Goal: Task Accomplishment & Management: Complete application form

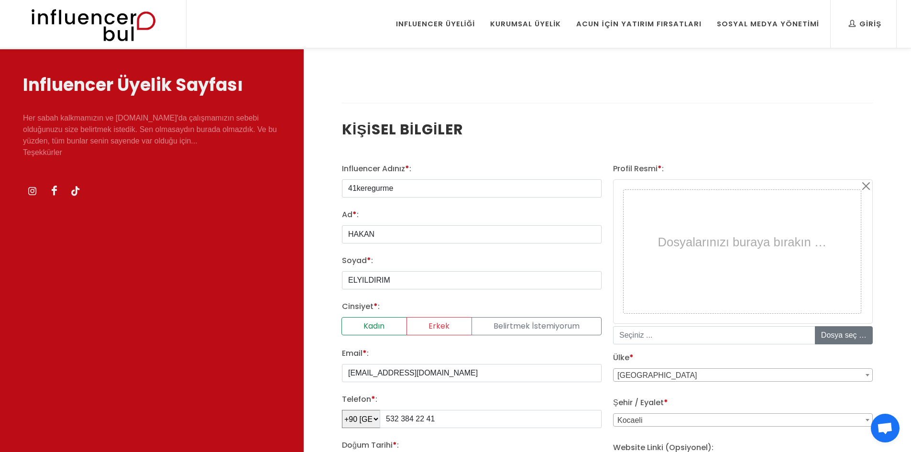
select select "24"
select select "7"
select select "1972"
select select "3716"
select select "43"
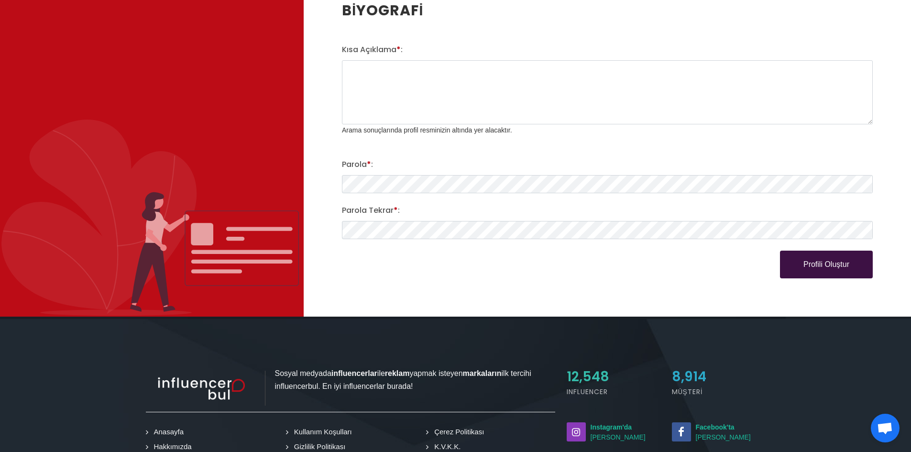
scroll to position [1, 0]
drag, startPoint x: 364, startPoint y: 72, endPoint x: 335, endPoint y: 62, distance: 30.7
click at [336, 62] on div "Kısa Açıklama * : v Arama sonuçlarında profil resminizin altında yer alacaktır." at bounding box center [607, 90] width 542 height 92
paste textarea "https://chatgpt.com/c/68cbd997-ffdc-832b-b4eb-1b1c420103fa#:~:text=Hakan%20Ely%…"
type textarea "https://chatgpt.com/c/68cbd997-ffdc-832b-b4eb-1b1c420103fa#:~:text=Hakan%20Ely%…"
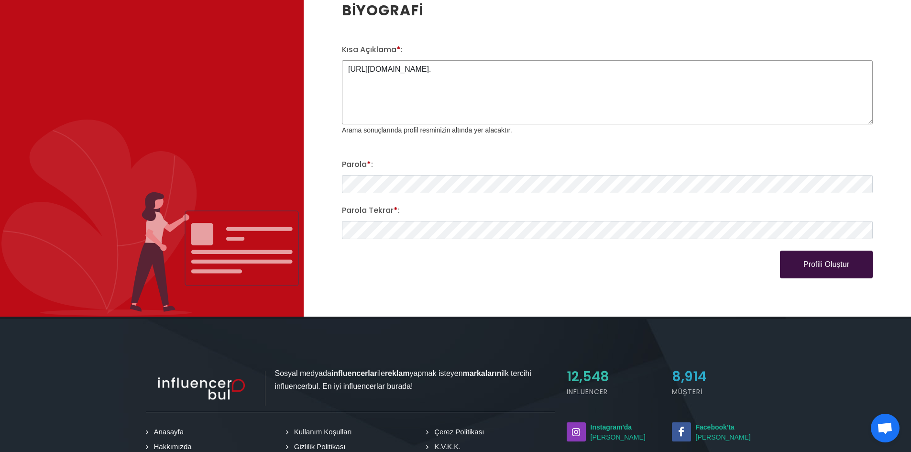
click at [827, 77] on textarea "https://chatgpt.com/c/68cbd997-ffdc-832b-b4eb-1b1c420103fa#:~:text=Hakan%20Ely%…" at bounding box center [607, 92] width 531 height 64
drag, startPoint x: 753, startPoint y: 86, endPoint x: 304, endPoint y: 52, distance: 450.1
paste textarea "Hakan Elyıldırım, kariyerine oyunculuk ile başlamış, sahne ve kamera önünde edi…"
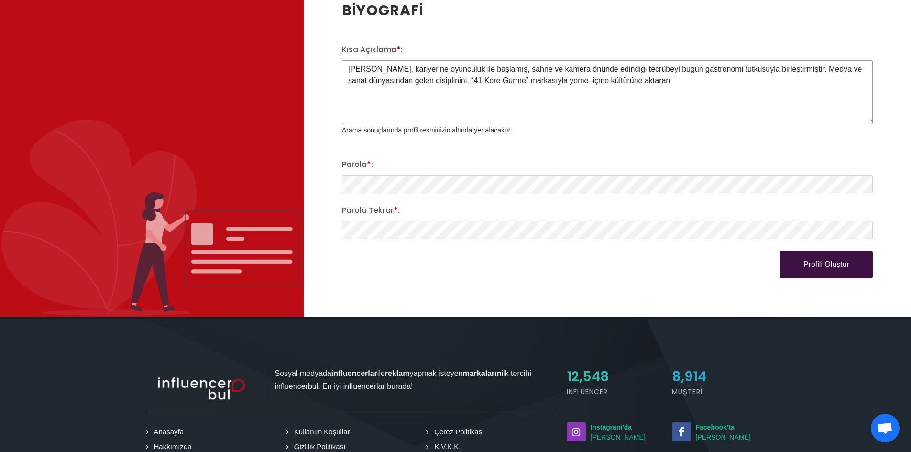
drag, startPoint x: 532, startPoint y: 92, endPoint x: 158, endPoint y: 15, distance: 381.6
drag, startPoint x: 680, startPoint y: 84, endPoint x: 195, endPoint y: 48, distance: 486.4
paste textarea "oyunculuk kariyerinden edindiği deneyimi gastronomi tutkusuyla birleştirerek “4…"
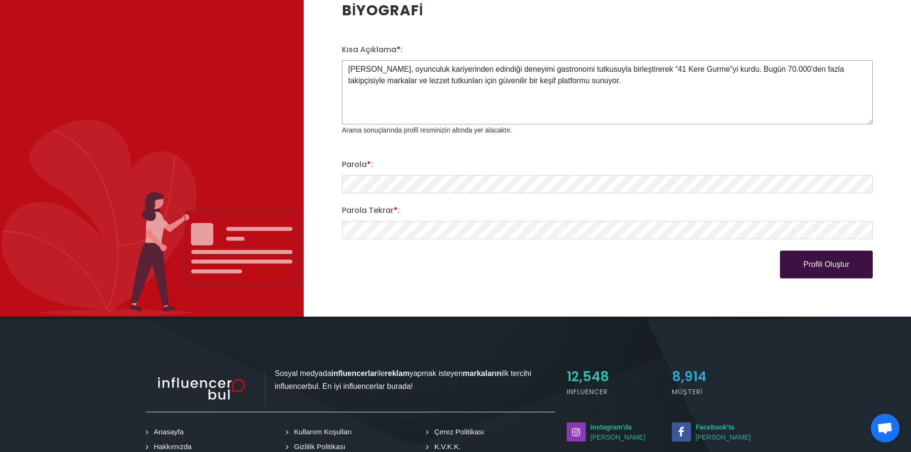
type textarea "Hakan Elyıldırım, oyunculuk kariyerinden edindiği deneyimi gastronomi tutkusuyl…"
click at [828, 273] on button "Profili Oluştur" at bounding box center [826, 264] width 93 height 28
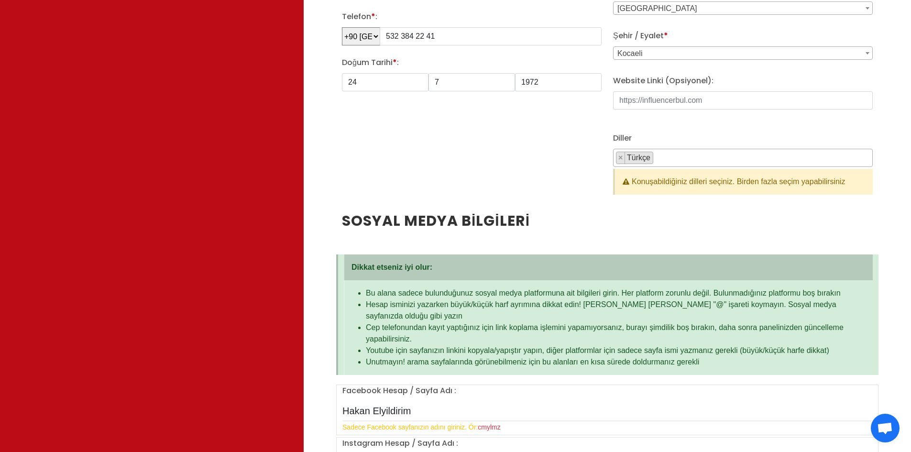
scroll to position [143, 0]
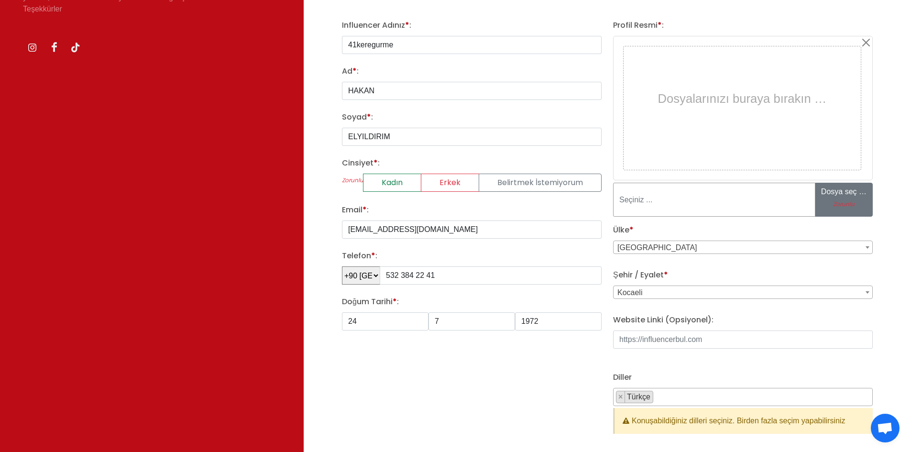
click at [746, 211] on input at bounding box center [714, 200] width 202 height 34
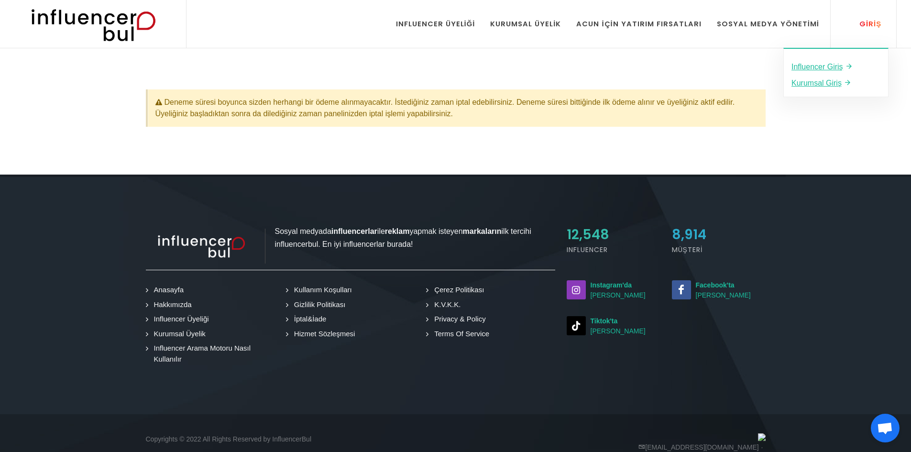
click at [853, 22] on icon at bounding box center [852, 23] width 8 height 11
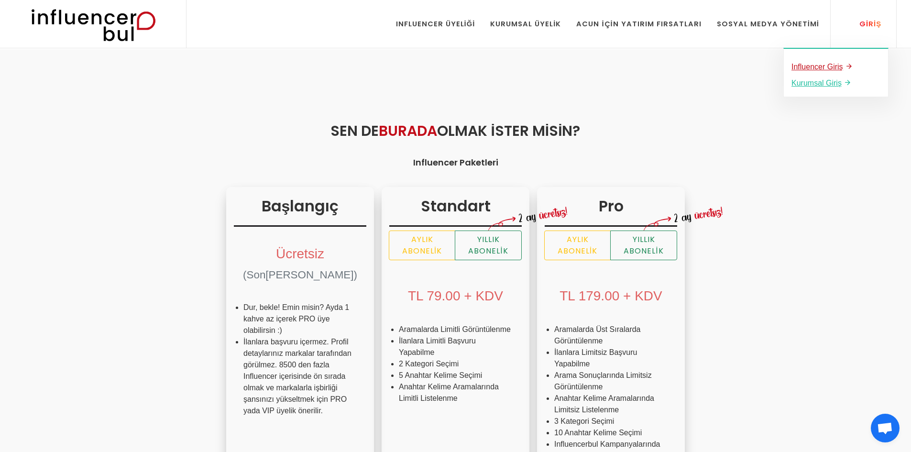
click at [827, 65] on u "Influencer Giriş" at bounding box center [817, 67] width 52 height 8
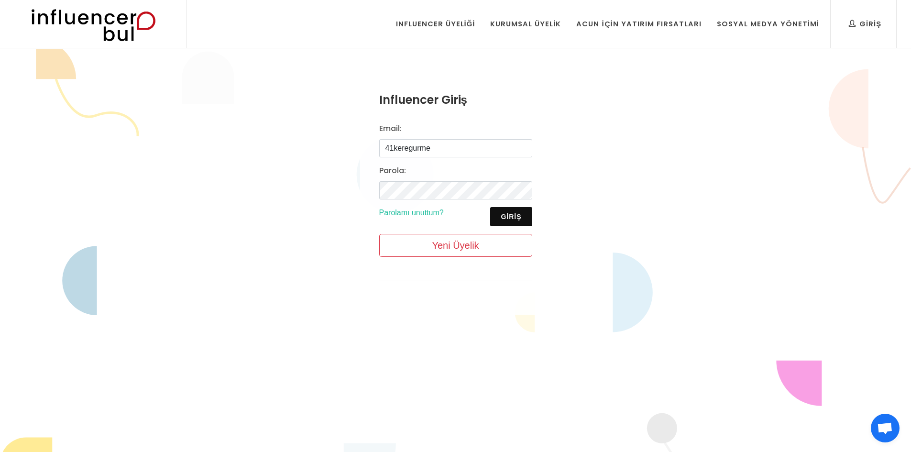
click at [514, 216] on button "Giriş" at bounding box center [511, 216] width 42 height 19
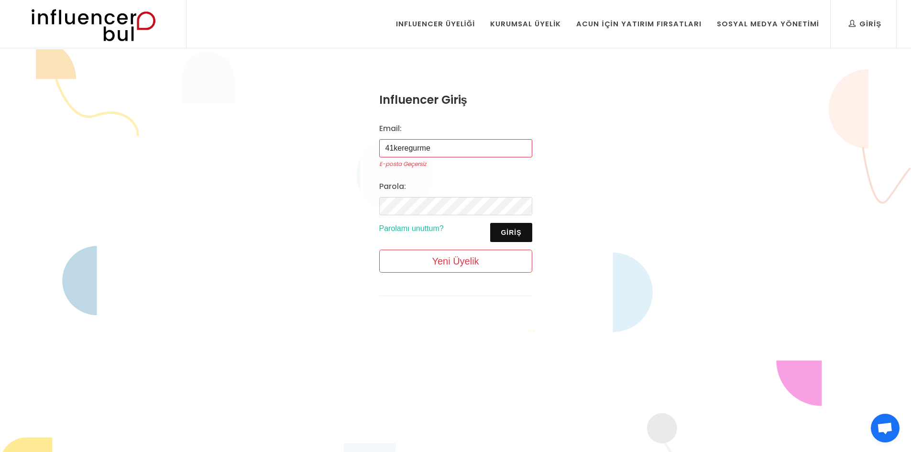
click at [449, 152] on input "41keregurme" at bounding box center [455, 148] width 153 height 18
drag, startPoint x: 449, startPoint y: 152, endPoint x: 281, endPoint y: 133, distance: 169.3
click at [281, 133] on div "Influencer Giriş Email: 41keregurme E-posta Geçersiz Parola: Giriş Parolamı unu…" at bounding box center [455, 201] width 911 height 304
type input "mervcosar@gmail.com"
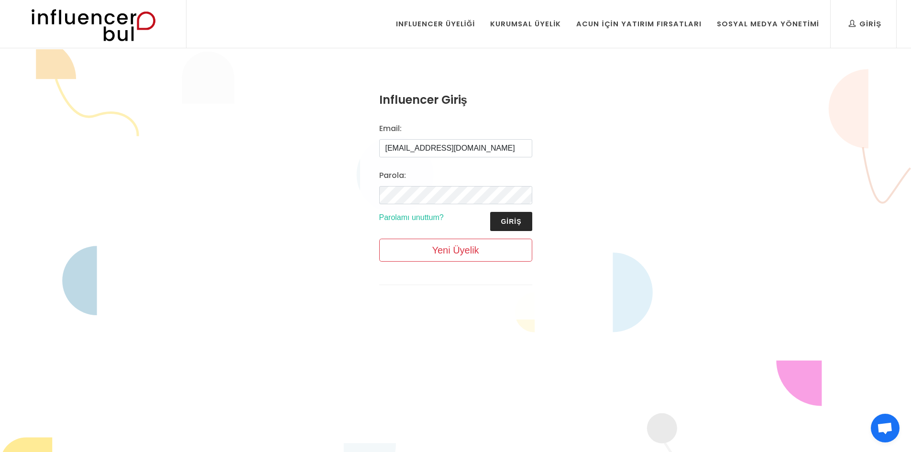
click at [510, 222] on button "Giriş" at bounding box center [511, 221] width 42 height 19
click at [493, 217] on button "Giriş" at bounding box center [511, 221] width 42 height 19
click at [511, 216] on button "Giriş" at bounding box center [511, 221] width 42 height 19
click at [533, 214] on div "Giriş Parolamı unuttum?" at bounding box center [455, 221] width 164 height 19
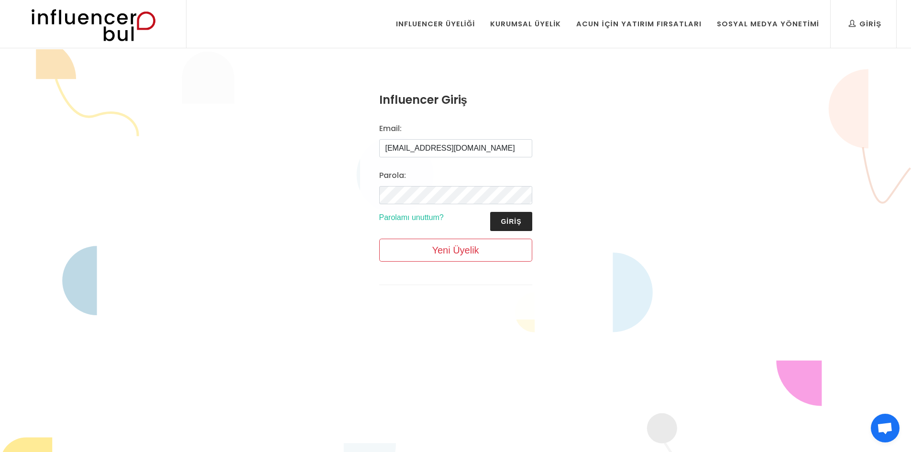
click at [519, 223] on button "Giriş" at bounding box center [511, 221] width 42 height 19
click at [519, 222] on button "Giriş" at bounding box center [511, 221] width 42 height 19
click at [490, 212] on button "Giriş" at bounding box center [511, 221] width 42 height 19
